Goal: Transaction & Acquisition: Subscribe to service/newsletter

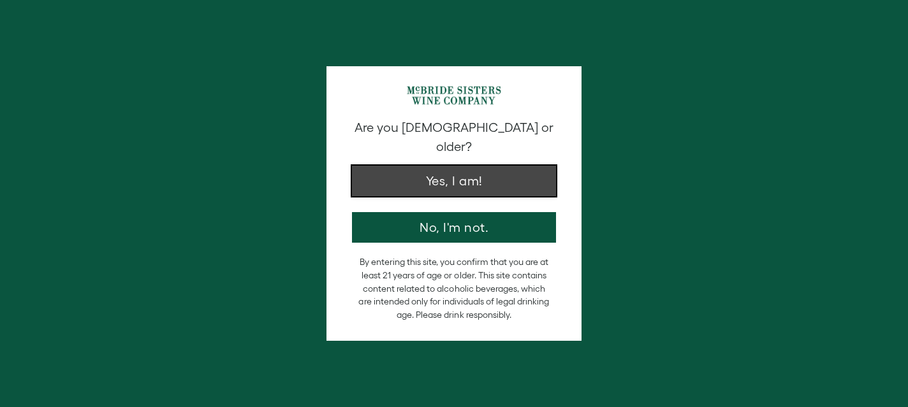
click at [449, 170] on button "Yes, I am!" at bounding box center [454, 181] width 204 height 31
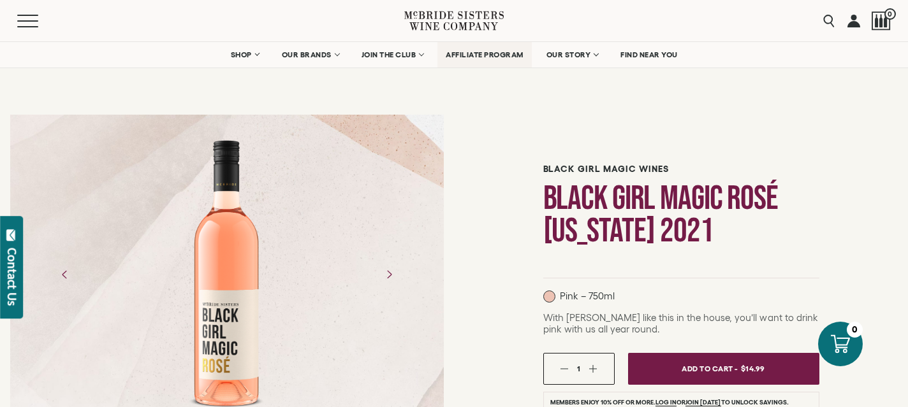
click at [474, 52] on span "AFFILIATE PROGRAM" at bounding box center [484, 54] width 78 height 9
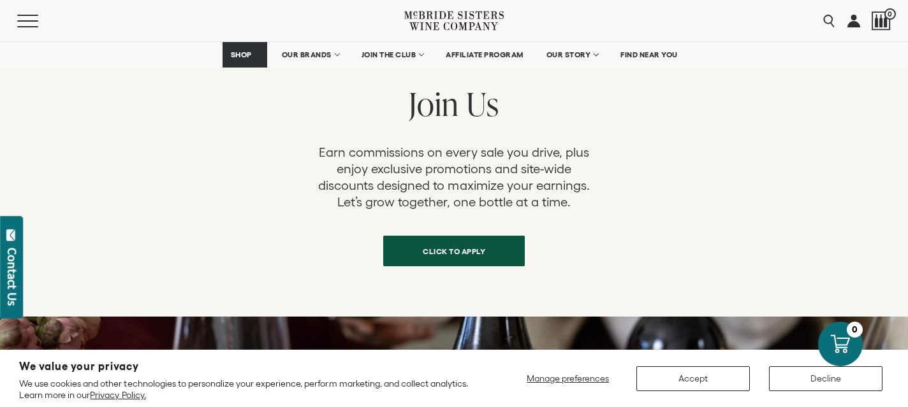
scroll to position [470, 0]
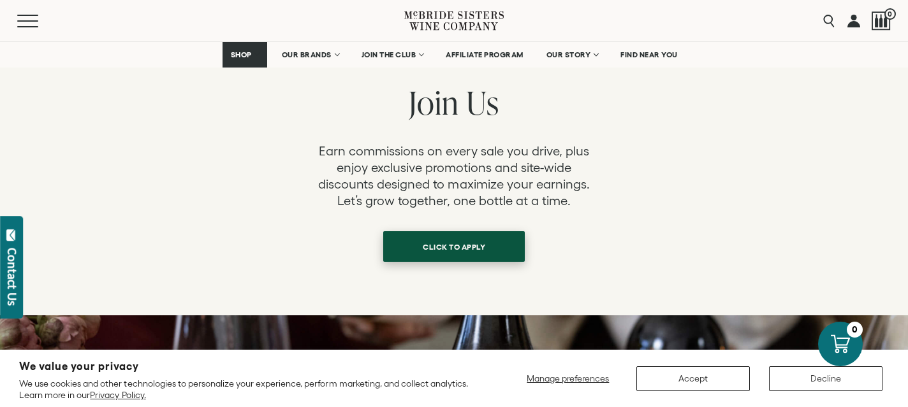
click at [463, 261] on link "click to apply" at bounding box center [453, 246] width 141 height 31
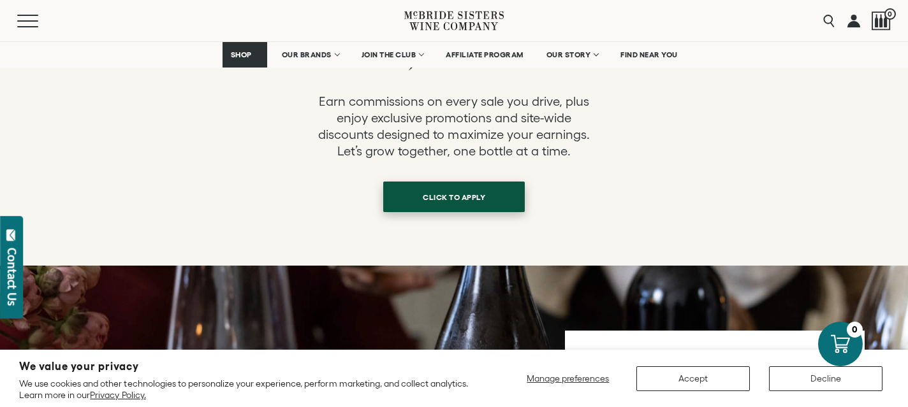
scroll to position [698, 0]
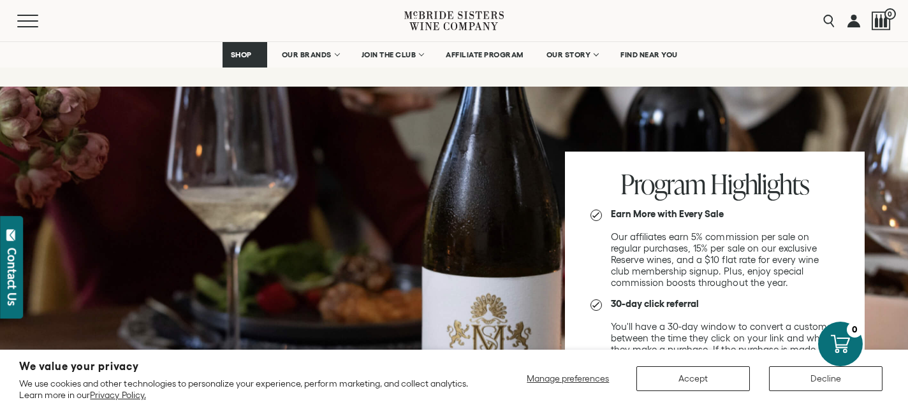
click at [27, 27] on div "Menu" at bounding box center [210, 20] width 387 height 41
click at [25, 23] on button "Menu" at bounding box center [40, 21] width 46 height 13
